Goal: Task Accomplishment & Management: Use online tool/utility

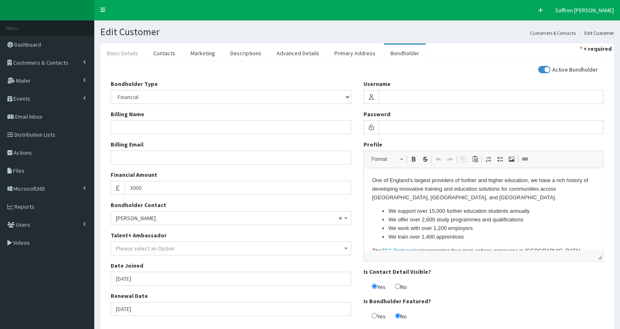
click at [126, 58] on link "Basic Details" at bounding box center [122, 53] width 44 height 17
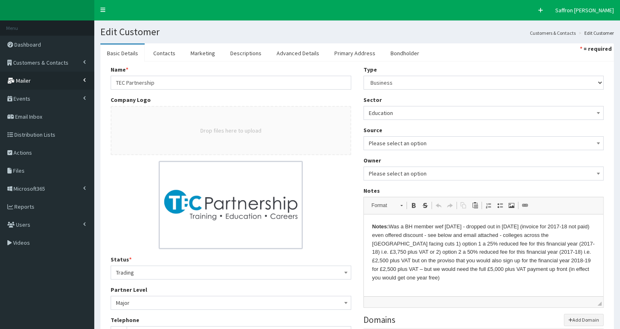
click at [44, 79] on link "Mailer" at bounding box center [47, 81] width 94 height 18
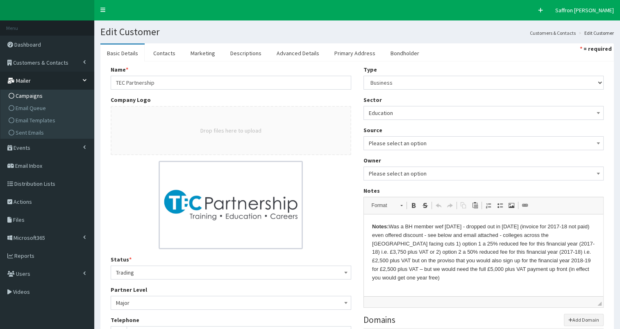
click at [30, 97] on span "Campaigns" at bounding box center [29, 95] width 27 height 7
click at [30, 95] on span "Campaigns" at bounding box center [29, 95] width 27 height 7
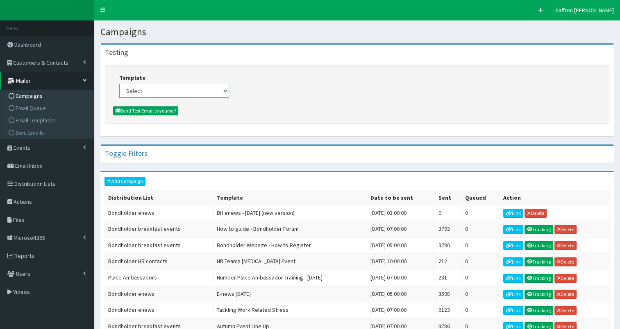
click at [167, 90] on select "Select (Bondholders) Next Generation Event #2: Behind the Scenes @ Paragon Arca…" at bounding box center [174, 91] width 110 height 14
select select "437"
click at [119, 84] on select "Select (Bondholders) Next Generation Event #2: Behind the Scenes @ Paragon Arca…" at bounding box center [174, 91] width 110 height 14
click at [160, 110] on button "Send Test Email to yourself" at bounding box center [145, 111] width 65 height 9
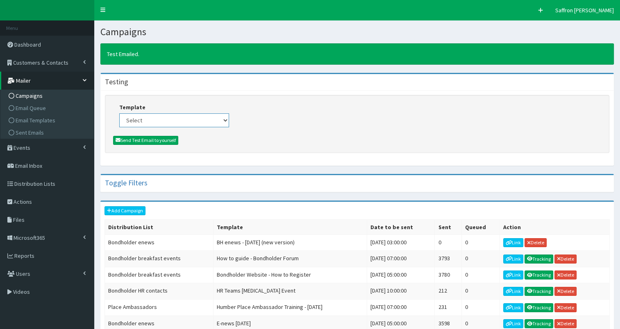
click at [213, 123] on select "Select (Bondholders) Next Generation Event #2: Behind the Scenes @ Paragon Arca…" at bounding box center [174, 120] width 110 height 14
click at [395, 136] on div at bounding box center [357, 140] width 488 height 9
click at [224, 121] on select "Select (Bondholders) Next Generation Event #2: Behind the Scenes @ Paragon Arca…" at bounding box center [174, 120] width 110 height 14
select select "437"
click at [119, 113] on select "Select (Bondholders) Next Generation Event #2: Behind the Scenes @ Paragon Arca…" at bounding box center [174, 120] width 110 height 14
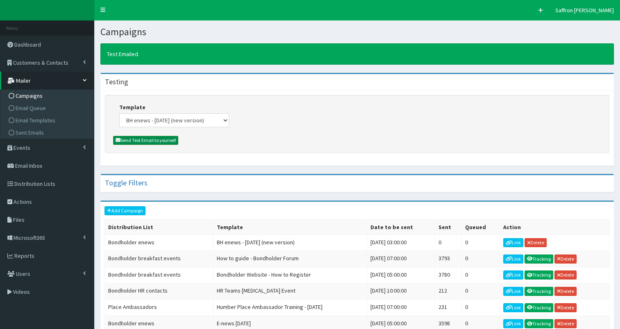
click at [163, 139] on button "Send Test Email to yourself" at bounding box center [145, 140] width 65 height 9
click at [198, 120] on select "Select (Bondholders) Next Generation Event #2: Behind the Scenes @ Paragon Arca…" at bounding box center [174, 120] width 110 height 14
click at [386, 139] on div at bounding box center [357, 140] width 488 height 9
click at [226, 120] on select "Select (Bondholders) Next Generation Event #2: Behind the Scenes @ Paragon Arca…" at bounding box center [174, 120] width 110 height 14
select select "437"
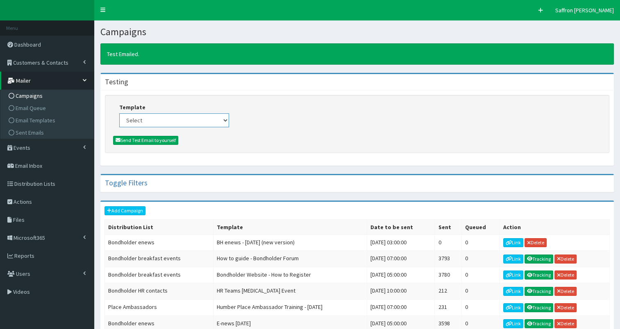
click at [119, 113] on select "Select (Bondholders) Next Generation Event #2: Behind the Scenes @ Paragon Arca…" at bounding box center [174, 120] width 110 height 14
click at [161, 138] on button "Send Test Email to yourself" at bounding box center [145, 140] width 65 height 9
